Goal: Navigation & Orientation: Find specific page/section

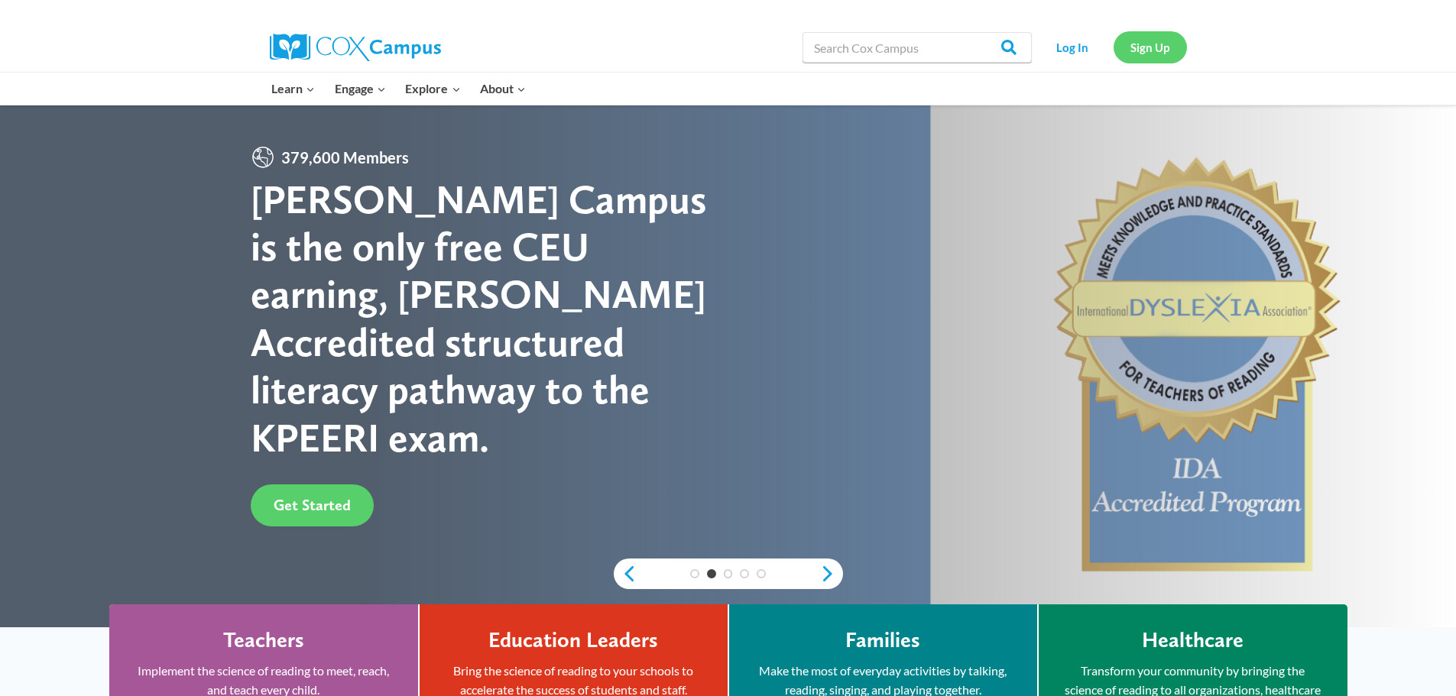
click at [1155, 42] on link "Sign Up" at bounding box center [1149, 46] width 73 height 31
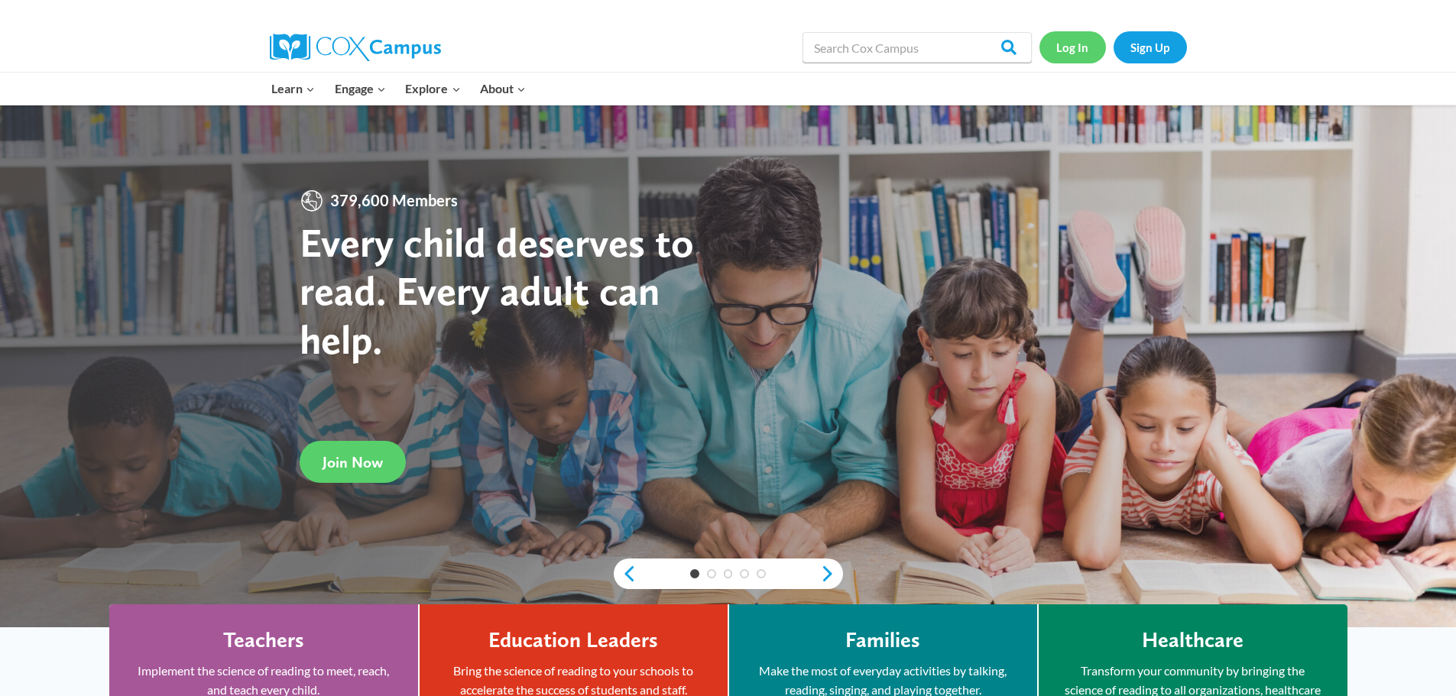
click at [1065, 49] on link "Log In" at bounding box center [1072, 46] width 66 height 31
